Goal: Information Seeking & Learning: Learn about a topic

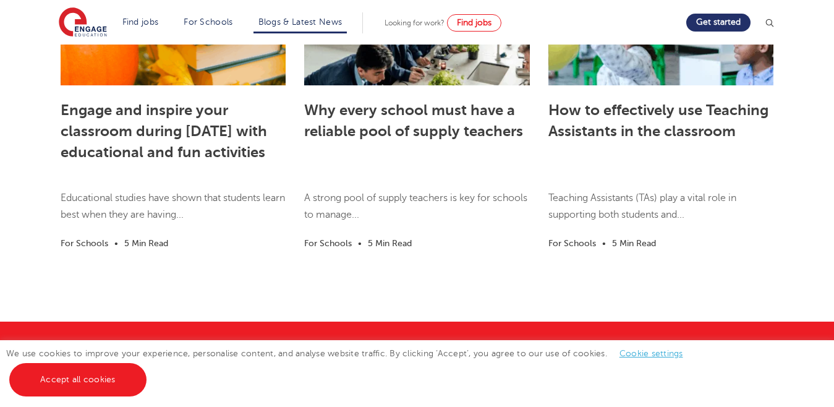
scroll to position [1929, 0]
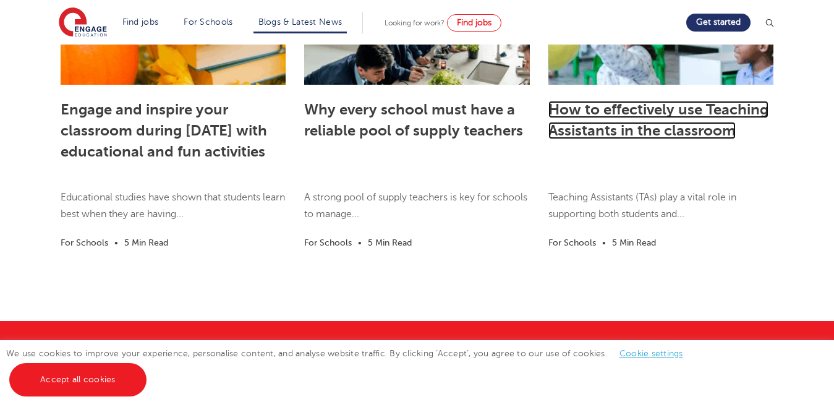
click at [636, 139] on link "How to effectively use Teaching Assistants in the classroom" at bounding box center [658, 120] width 220 height 38
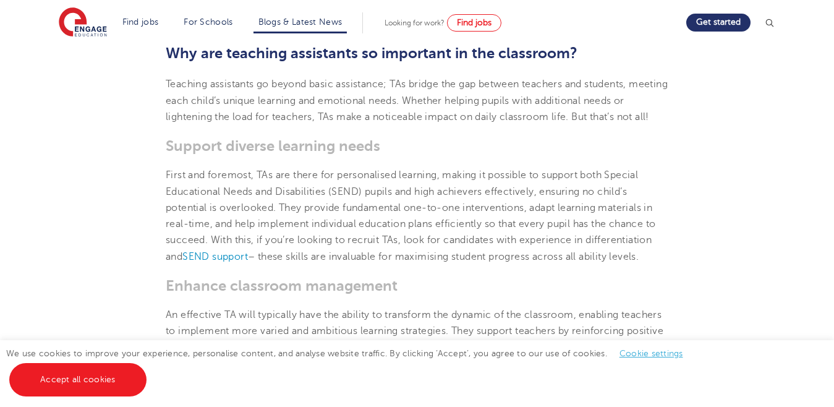
scroll to position [213, 0]
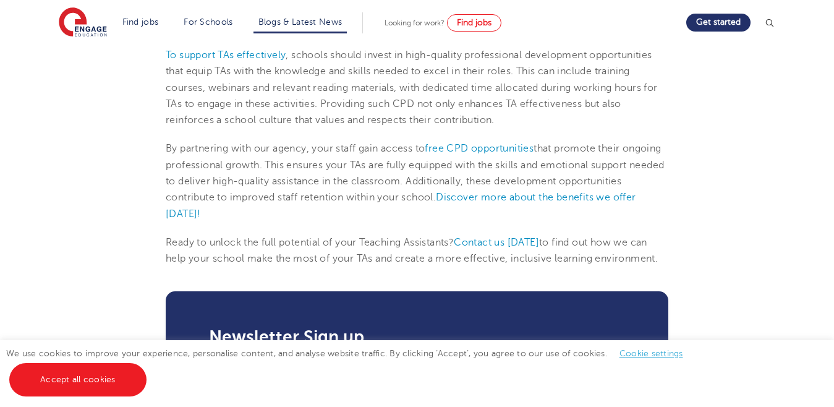
scroll to position [1089, 0]
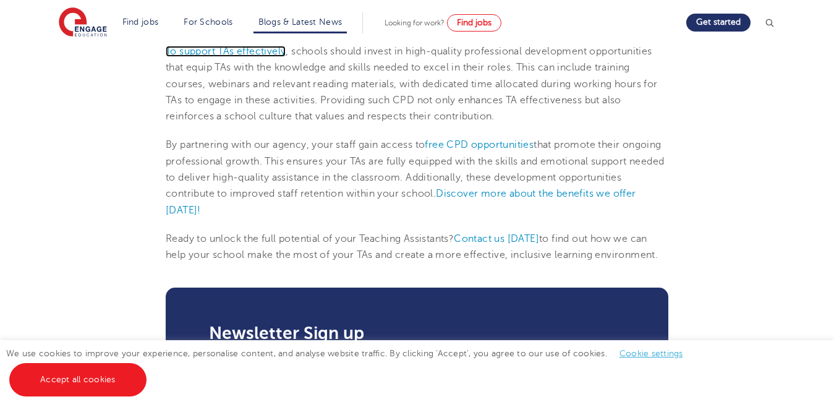
click at [246, 57] on link "To support TAs effectively" at bounding box center [226, 51] width 120 height 11
